Goal: Transaction & Acquisition: Purchase product/service

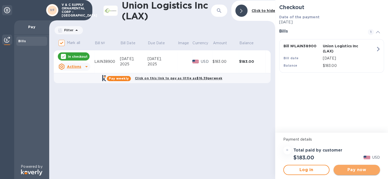
click at [365, 169] on span "Pay now" at bounding box center [357, 170] width 38 height 6
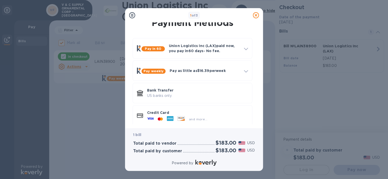
scroll to position [11, 0]
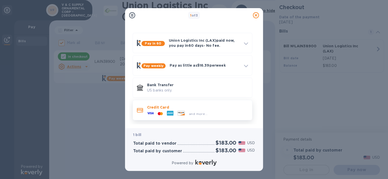
click at [149, 111] on icon at bounding box center [150, 113] width 7 height 7
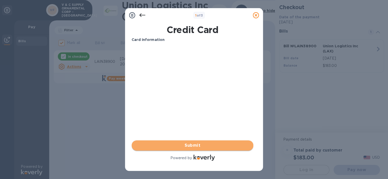
click at [188, 147] on span "Submit" at bounding box center [193, 145] width 114 height 6
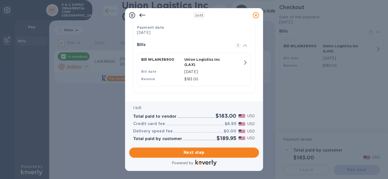
scroll to position [99, 0]
click at [206, 153] on span "Next step" at bounding box center [194, 152] width 122 height 6
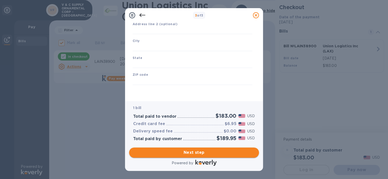
scroll to position [70, 0]
click at [149, 27] on input "text" at bounding box center [193, 31] width 120 height 8
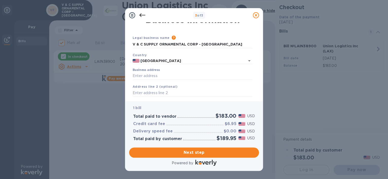
scroll to position [0, 0]
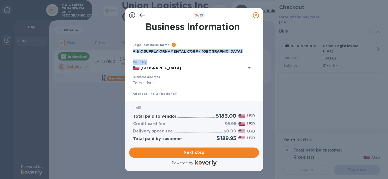
drag, startPoint x: 260, startPoint y: 52, endPoint x: 260, endPoint y: 59, distance: 7.9
click at [260, 59] on div "Business Information Legal business name Please provide the legal name that app…" at bounding box center [194, 61] width 138 height 79
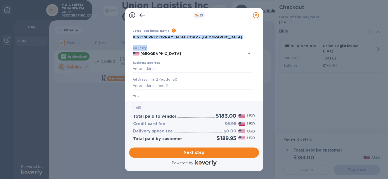
scroll to position [11, 0]
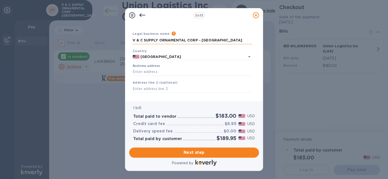
click at [213, 40] on input "V & C SUPPLY ORNAMENTAL CORP - [GEOGRAPHIC_DATA]" at bounding box center [193, 41] width 120 height 8
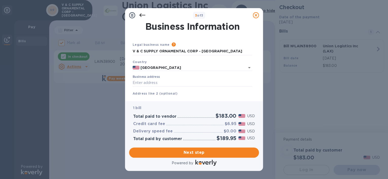
scroll to position [0, 0]
drag, startPoint x: 259, startPoint y: 46, endPoint x: 259, endPoint y: 56, distance: 10.4
click at [259, 56] on div "Business Information Legal business name Please provide the legal name that app…" at bounding box center [194, 61] width 138 height 79
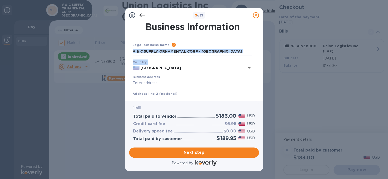
drag, startPoint x: 259, startPoint y: 56, endPoint x: 257, endPoint y: 68, distance: 12.1
click at [257, 68] on div "Business Information Legal business name Please provide the legal name that app…" at bounding box center [194, 59] width 130 height 75
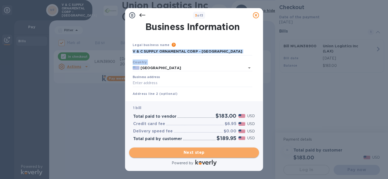
click at [206, 154] on span "Next step" at bounding box center [194, 152] width 122 height 6
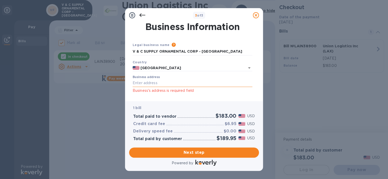
click at [144, 79] on input "Business address" at bounding box center [193, 83] width 120 height 8
type input "2000 NW 97th Avenue, Ste 114"
drag, startPoint x: 211, startPoint y: 51, endPoint x: 125, endPoint y: 59, distance: 86.5
click at [125, 59] on div "Business Information Legal business name Please provide the legal name that app…" at bounding box center [194, 61] width 138 height 79
type input "LMB CUSTOMS BROKERS LLC"
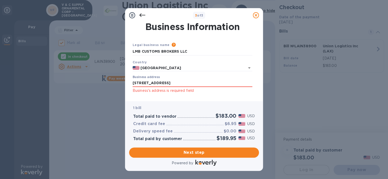
scroll to position [47, 0]
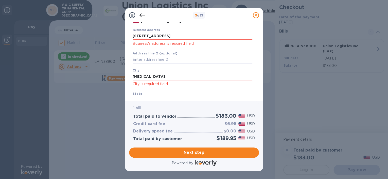
type input "DORAL"
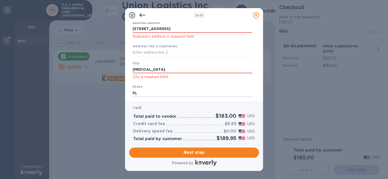
type input "FL"
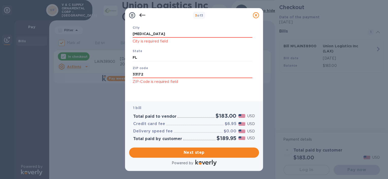
type input "33172"
drag, startPoint x: 259, startPoint y: 77, endPoint x: 255, endPoint y: 94, distance: 16.8
click at [260, 90] on div "Business Information Legal business name Please provide the legal name that app…" at bounding box center [194, 61] width 138 height 79
click at [154, 42] on p "City is required field" at bounding box center [193, 41] width 120 height 6
click at [155, 34] on input "DORAL" at bounding box center [193, 34] width 120 height 8
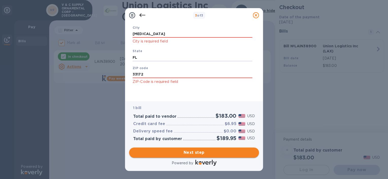
click at [202, 153] on span "Next step" at bounding box center [194, 152] width 122 height 6
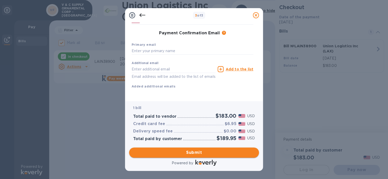
scroll to position [82, 0]
click at [149, 47] on input "text" at bounding box center [193, 51] width 122 height 8
type input "ADRIAN@LMBCUSTOMSBROKERS.COM"
type input "Adrian"
type input "Williams"
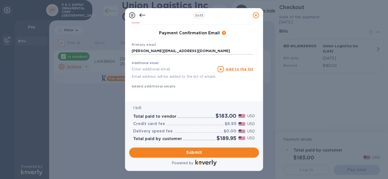
type input "3057157023"
type input "ADRIAN@LMBCUSTOMSBROKERS.COM"
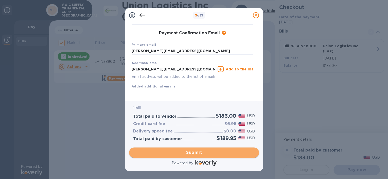
click at [198, 153] on span "Submit" at bounding box center [194, 152] width 122 height 6
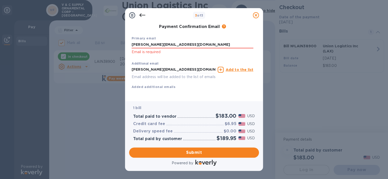
click at [145, 55] on p "Email is required" at bounding box center [193, 52] width 122 height 6
click at [146, 51] on p "Email is required" at bounding box center [193, 52] width 122 height 6
click at [213, 45] on input "ADRIAN@LMBCUSTOMSBROKERS.COM" at bounding box center [193, 45] width 122 height 8
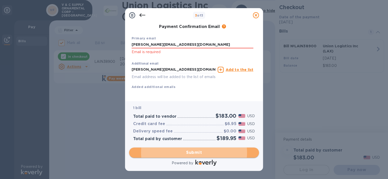
click at [195, 151] on span "Submit" at bounding box center [194, 152] width 122 height 6
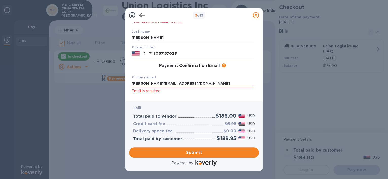
scroll to position [48, 0]
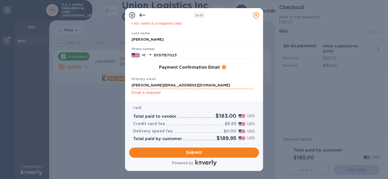
click at [208, 85] on input "ADRIAN@LMBCUSTOMSBROKERS.COM" at bounding box center [193, 86] width 122 height 8
type input "A"
type input "adrian@LMBcustomsbrokers.com"
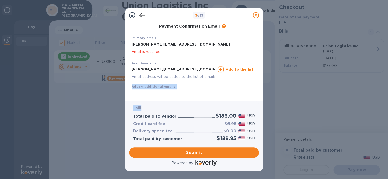
drag, startPoint x: 259, startPoint y: 84, endPoint x: 263, endPoint y: 103, distance: 20.0
click at [263, 103] on div "3 of 3 Payment Contact Information First name Adrian First name is a required f…" at bounding box center [194, 89] width 138 height 163
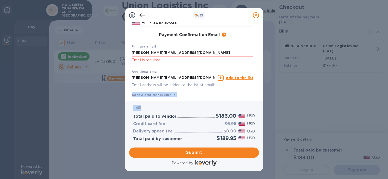
scroll to position [82, 0]
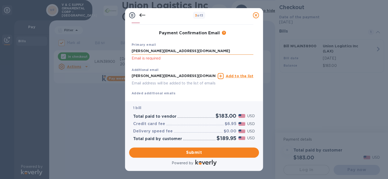
click at [196, 51] on input "adrian@LMBcustomsbrokers.com" at bounding box center [193, 51] width 122 height 8
click button "Submit" at bounding box center [0, 0] width 0 height 0
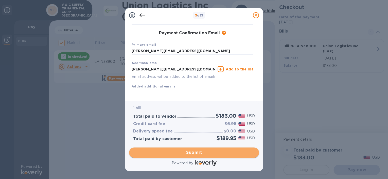
click at [203, 153] on span "Submit" at bounding box center [194, 152] width 122 height 6
click at [201, 151] on span "Submit" at bounding box center [194, 152] width 122 height 6
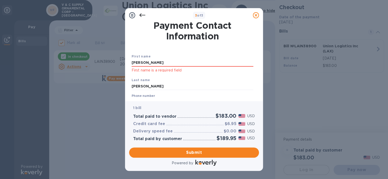
scroll to position [0, 0]
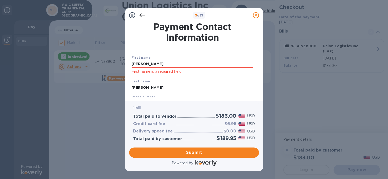
drag, startPoint x: 155, startPoint y: 65, endPoint x: 124, endPoint y: 66, distance: 31.5
click at [124, 66] on div "3 of 3 Payment Contact Information First name Adrian First name is a required f…" at bounding box center [194, 89] width 388 height 179
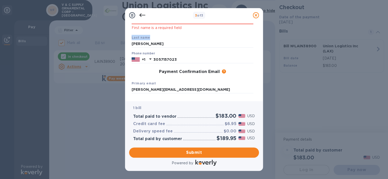
drag, startPoint x: 257, startPoint y: 48, endPoint x: 247, endPoint y: 20, distance: 30.2
click at [253, 24] on div "Payment Contact Information First name Adrian First name is a required field La…" at bounding box center [194, 59] width 130 height 75
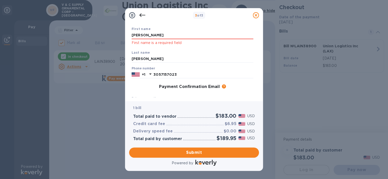
scroll to position [11, 0]
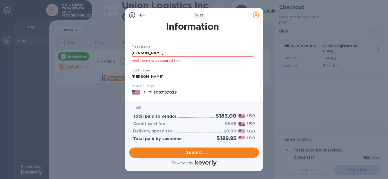
drag, startPoint x: 147, startPoint y: 25, endPoint x: 106, endPoint y: 24, distance: 41.4
click at [106, 24] on div "3 of 3 Payment Contact Information First name Adrian First name is a required f…" at bounding box center [194, 89] width 388 height 179
type input "Adrian"
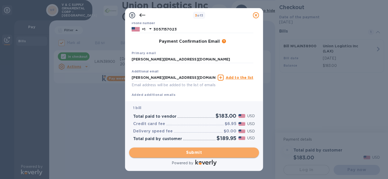
click at [200, 152] on span "Submit" at bounding box center [194, 152] width 122 height 6
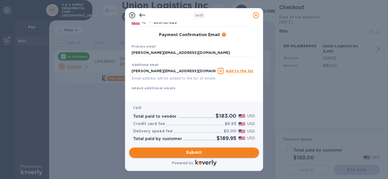
scroll to position [67, 0]
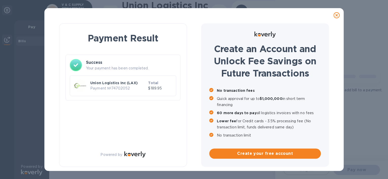
checkbox input "false"
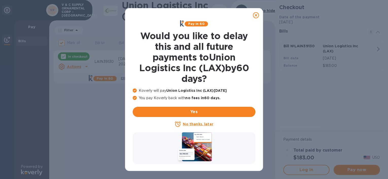
click at [197, 124] on u "No thanks, later" at bounding box center [198, 124] width 30 height 4
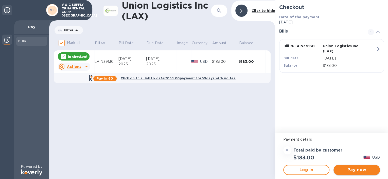
click at [362, 170] on span "Pay now" at bounding box center [357, 170] width 38 height 6
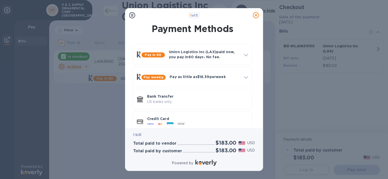
scroll to position [11, 0]
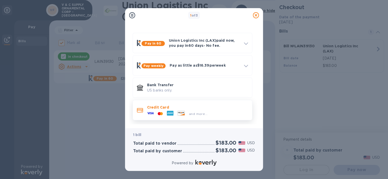
click at [160, 111] on div at bounding box center [160, 113] width 9 height 5
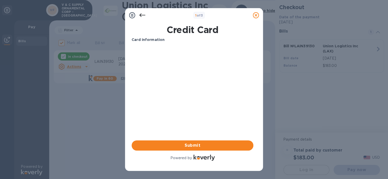
scroll to position [0, 0]
click at [201, 145] on span "Submit" at bounding box center [193, 145] width 114 height 6
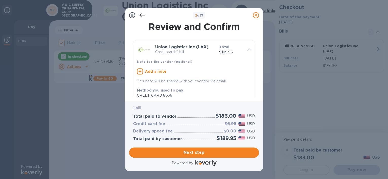
click at [149, 72] on u "Add a note" at bounding box center [156, 71] width 22 height 4
click at [149, 73] on textarea at bounding box center [190, 72] width 106 height 4
type textarea "V&CSUP-324702"
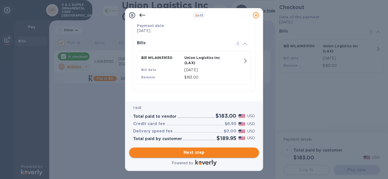
click at [207, 154] on span "Next step" at bounding box center [194, 152] width 122 height 6
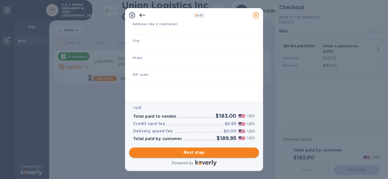
type input "[GEOGRAPHIC_DATA]"
click at [161, 31] on input "text" at bounding box center [193, 31] width 120 height 8
type input "2000 NW 97 Ave., Ste 114"
type input "Doral"
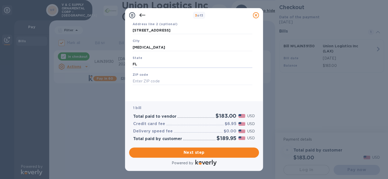
type input "FL"
type input "33028"
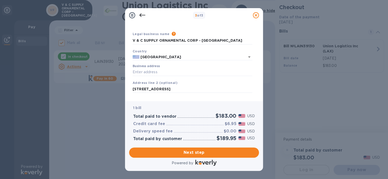
drag, startPoint x: 261, startPoint y: 52, endPoint x: 261, endPoint y: 61, distance: 8.9
click at [261, 61] on div "Business Information Legal business name Please provide the legal name that app…" at bounding box center [194, 61] width 138 height 79
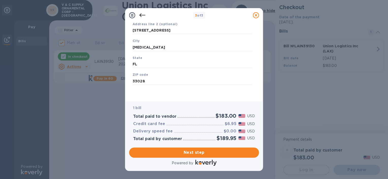
scroll to position [0, 0]
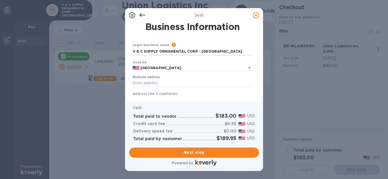
drag, startPoint x: 215, startPoint y: 52, endPoint x: 85, endPoint y: 48, distance: 130.3
click at [85, 48] on div "3 of 3 Business Information Legal business name Please provide the legal name t…" at bounding box center [194, 89] width 388 height 179
type input "l"
type input "LMB CUSTOMS BROKERS LLC"
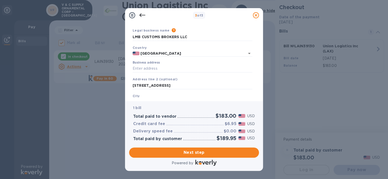
scroll to position [31, 0]
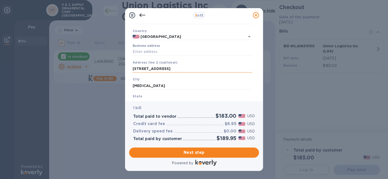
drag, startPoint x: 133, startPoint y: 68, endPoint x: 182, endPoint y: 68, distance: 48.8
click at [183, 68] on input "2000 NW 97 Ave., Ste 114" at bounding box center [193, 69] width 120 height 8
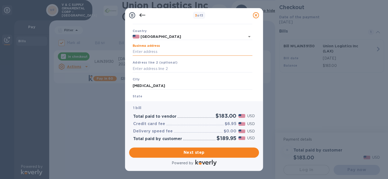
click at [151, 53] on input "Business address" at bounding box center [193, 52] width 120 height 8
paste input "text"
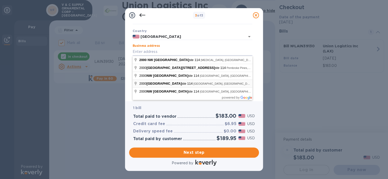
type input "2000 Northwest 97th Avenue"
type input "Miami"
type input "33172"
type input "2000 Northwest 97th Avenue"
type input "Doral"
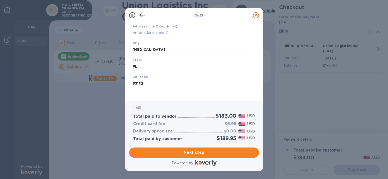
scroll to position [70, 0]
click at [208, 152] on span "Next step" at bounding box center [194, 152] width 122 height 6
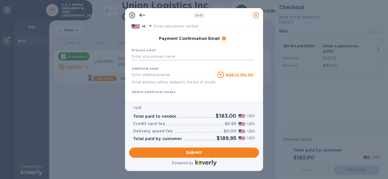
click at [146, 56] on input "text" at bounding box center [193, 57] width 122 height 8
type input "ADRIAN@LMBCUSTOMSBROKERS.COM"
type input "Adrian"
type input "Williams"
type input "3057157023"
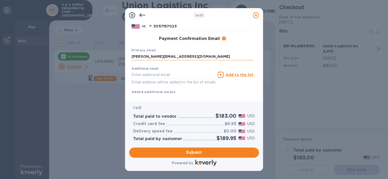
type input "ADRIAN@LMBCUSTOMSBROKERS.COM"
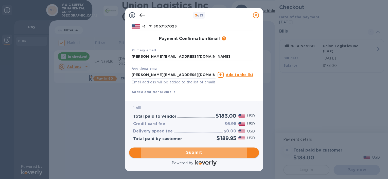
click at [199, 153] on span "Submit" at bounding box center [194, 152] width 122 height 6
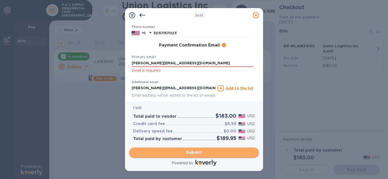
scroll to position [77, 0]
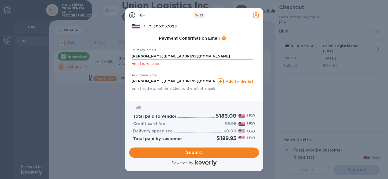
drag, startPoint x: 208, startPoint y: 55, endPoint x: 104, endPoint y: 55, distance: 104.6
click at [104, 54] on div "3 of 3 Payment Contact Information First name Adrian First name is a required f…" at bounding box center [194, 89] width 388 height 179
type input "A"
type input "adrian@LMBcustomsbrokers.com"
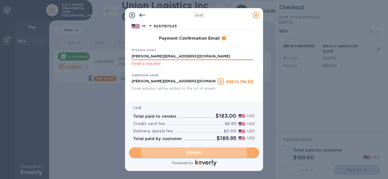
click at [202, 150] on span "Submit" at bounding box center [194, 152] width 122 height 6
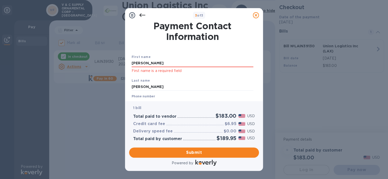
scroll to position [0, 0]
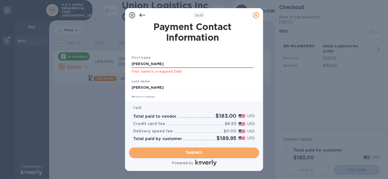
click at [201, 151] on span "Submit" at bounding box center [194, 152] width 122 height 6
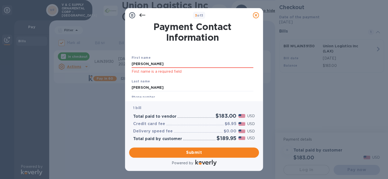
drag, startPoint x: 149, startPoint y: 65, endPoint x: 109, endPoint y: 70, distance: 40.2
click at [109, 70] on div "3 of 3 Payment Contact Information First name Adrian First name is a required f…" at bounding box center [194, 89] width 388 height 179
type input "Adrian"
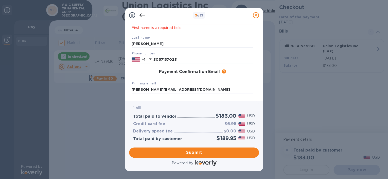
scroll to position [89, 0]
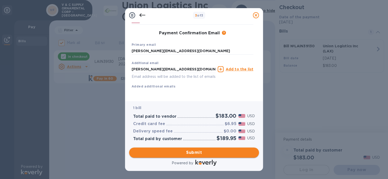
click at [177, 150] on span "Submit" at bounding box center [194, 152] width 122 height 6
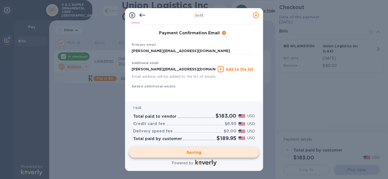
checkbox input "false"
